Goal: Task Accomplishment & Management: Complete application form

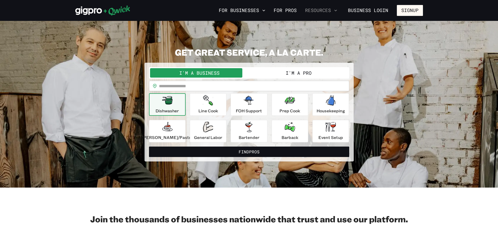
click at [313, 8] on button "Resources" at bounding box center [321, 10] width 36 height 9
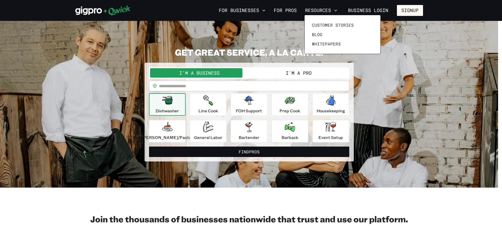
click at [282, 71] on div at bounding box center [251, 119] width 502 height 238
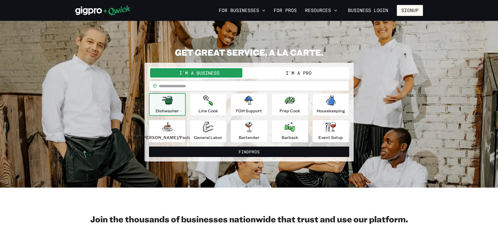
click at [282, 71] on button "I'm a Pro" at bounding box center [298, 72] width 99 height 9
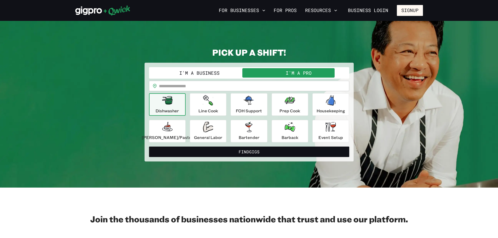
click at [179, 107] on div "Dishwasher" at bounding box center [167, 104] width 23 height 19
click at [320, 110] on p "Housekeeping" at bounding box center [331, 111] width 29 height 6
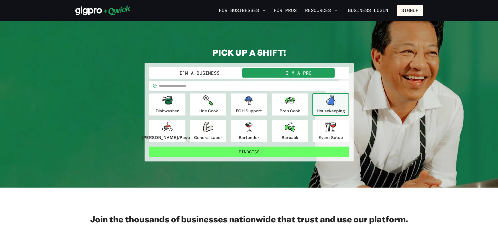
click at [230, 152] on button "Find Gigs" at bounding box center [249, 152] width 200 height 10
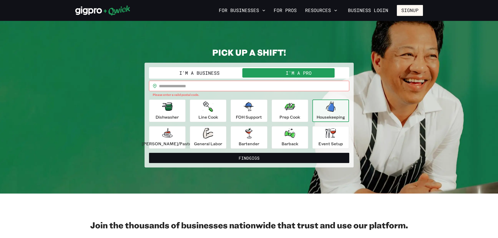
click at [201, 89] on input "text" at bounding box center [254, 86] width 190 height 10
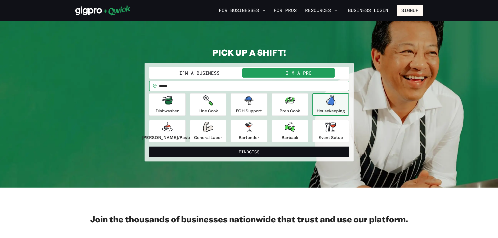
type input "*****"
click at [149, 147] on button "Find Gigs" at bounding box center [249, 152] width 200 height 10
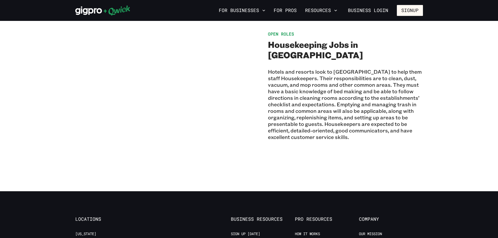
scroll to position [419, 0]
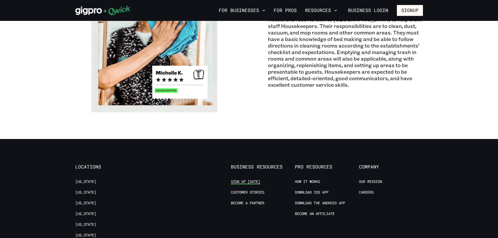
click at [245, 182] on link "Sign up [DATE]" at bounding box center [245, 181] width 29 height 5
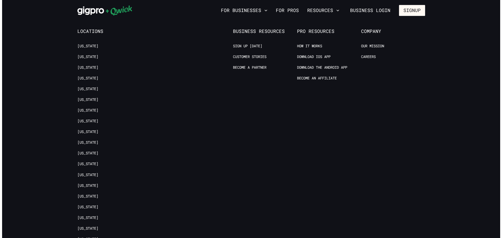
scroll to position [528, 0]
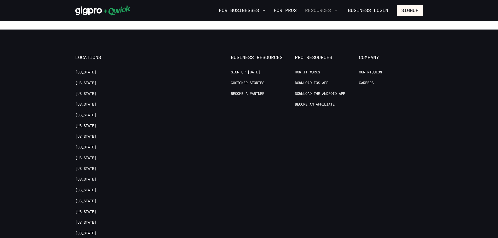
click at [317, 10] on button "Resources" at bounding box center [321, 10] width 36 height 9
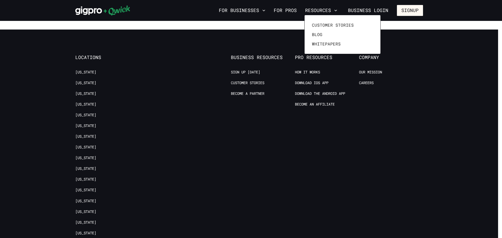
click at [240, 10] on div at bounding box center [251, 119] width 502 height 238
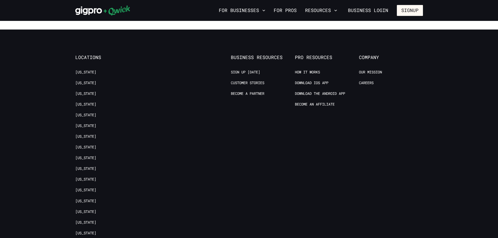
click at [240, 10] on button "For Businesses" at bounding box center [242, 10] width 51 height 9
